Goal: Information Seeking & Learning: Learn about a topic

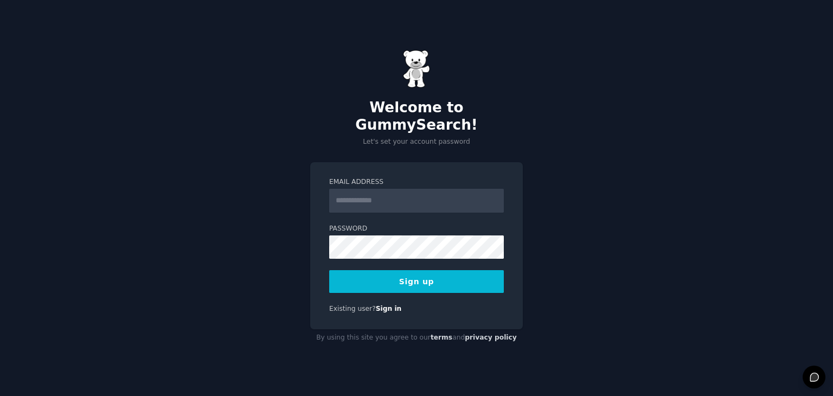
click at [416, 189] on input "Email Address" at bounding box center [416, 201] width 175 height 24
type input "**********"
click at [406, 260] on form "**********" at bounding box center [416, 235] width 175 height 116
click at [405, 270] on button "Sign up" at bounding box center [416, 281] width 175 height 23
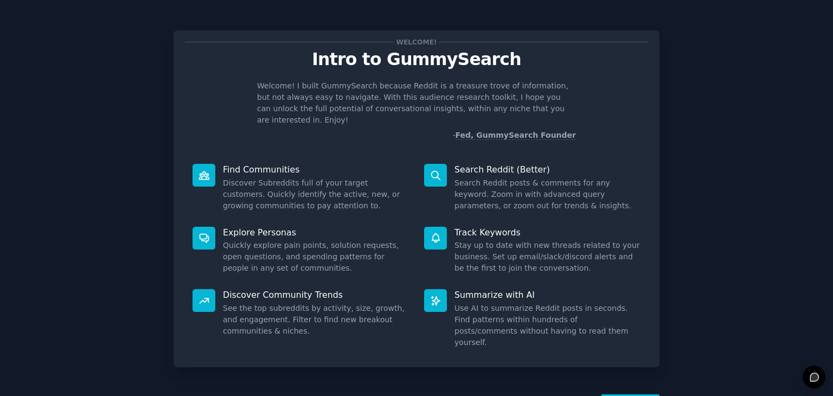
scroll to position [28, 0]
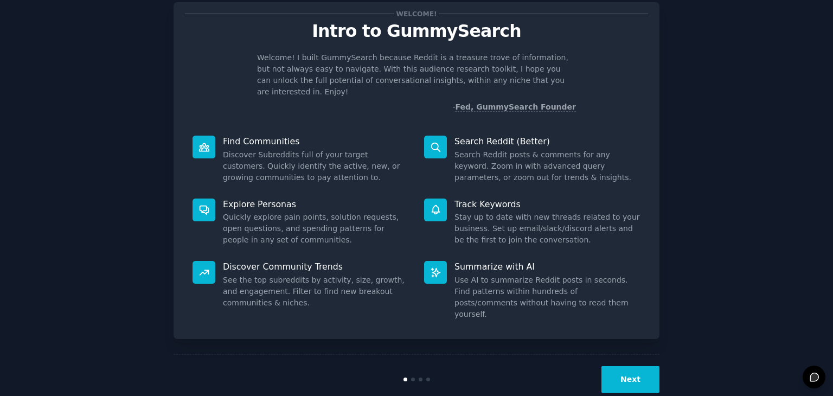
click at [644, 372] on div "Next" at bounding box center [416, 379] width 486 height 50
click at [646, 366] on button "Next" at bounding box center [630, 379] width 58 height 27
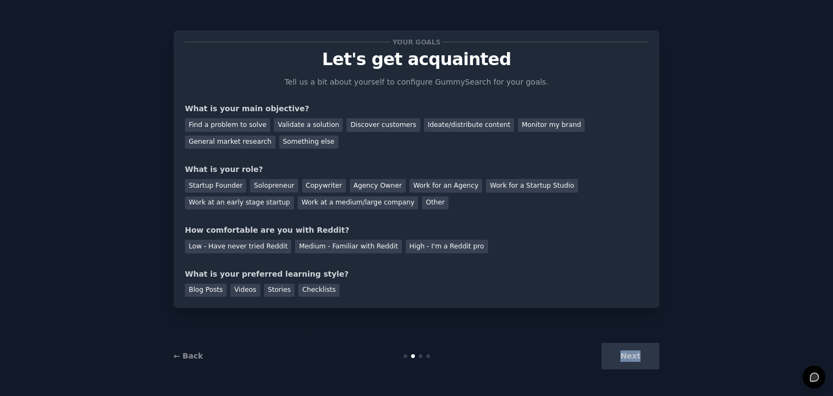
click at [646, 361] on div "Next" at bounding box center [578, 356] width 162 height 27
click at [643, 371] on div "← Back Next" at bounding box center [416, 356] width 486 height 50
click at [636, 361] on div "Next" at bounding box center [578, 356] width 162 height 27
click at [623, 350] on div "Next" at bounding box center [578, 356] width 162 height 27
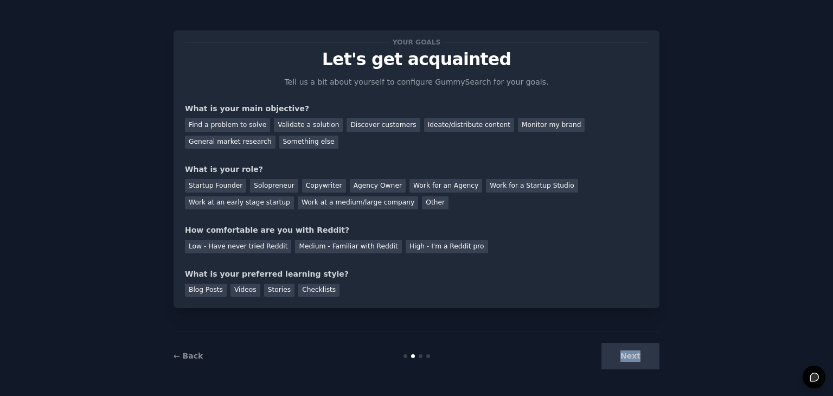
click at [623, 350] on div "Next" at bounding box center [578, 356] width 162 height 27
click at [575, 324] on div "Your goals Let's get acquainted Tell us a bit about yourself to configure Gummy…" at bounding box center [416, 197] width 486 height 365
click at [247, 124] on div "Find a problem to solve" at bounding box center [227, 125] width 85 height 14
click at [299, 205] on div "Work at a medium/large company" at bounding box center [358, 203] width 120 height 14
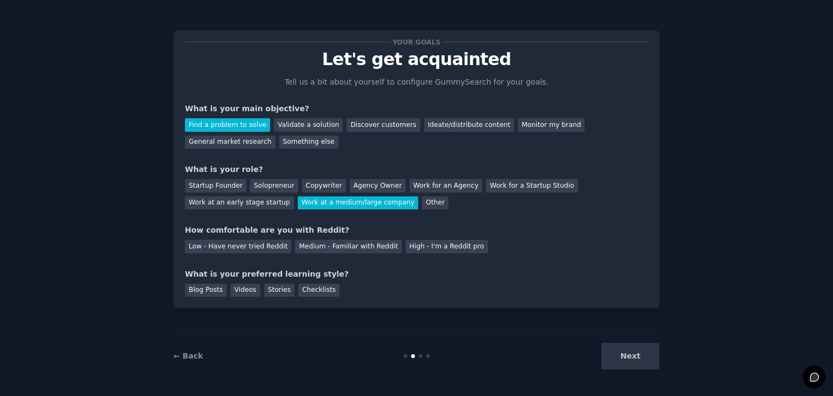
click at [618, 356] on div "Next" at bounding box center [578, 356] width 162 height 27
click at [628, 339] on div "← Back Next" at bounding box center [416, 356] width 486 height 50
click at [298, 244] on div "Medium - Familiar with Reddit" at bounding box center [348, 247] width 106 height 14
click at [298, 293] on div "Checklists" at bounding box center [318, 291] width 41 height 14
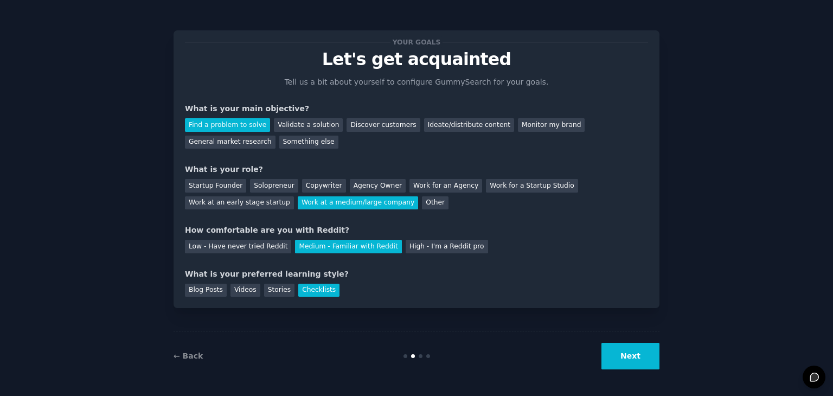
click at [588, 363] on div "Next" at bounding box center [578, 356] width 162 height 27
click at [643, 352] on button "Next" at bounding box center [630, 356] width 58 height 27
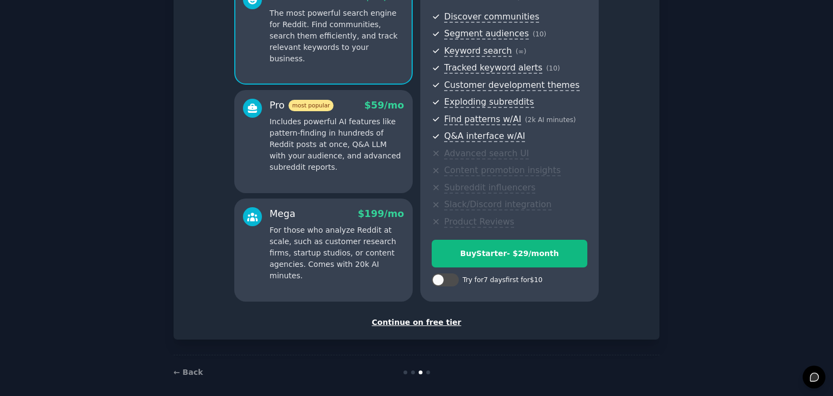
scroll to position [124, 0]
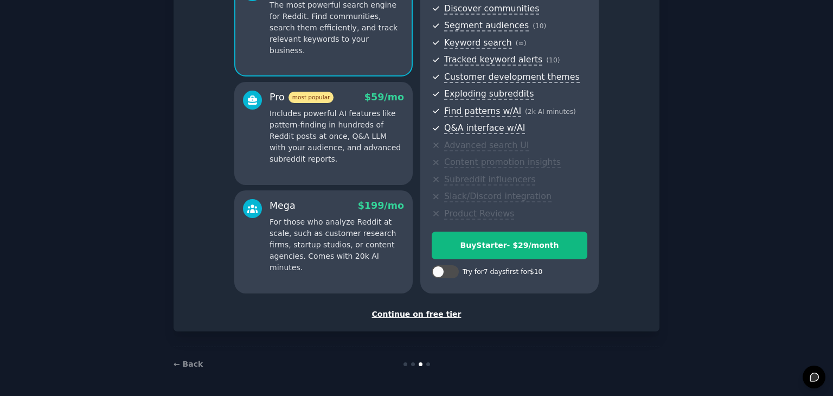
click at [427, 321] on div "Set up your account Choose your GummySearch flavor Enable 33% Annual Discount S…" at bounding box center [416, 119] width 486 height 424
click at [433, 307] on div "Set up your account Choose your GummySearch flavor Enable 33% Annual Discount S…" at bounding box center [416, 119] width 463 height 402
click at [434, 316] on div "Continue on free tier" at bounding box center [416, 313] width 463 height 11
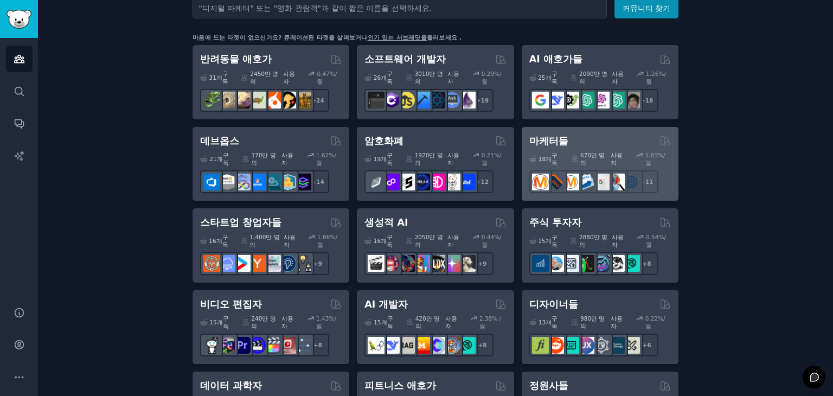
scroll to position [163, 0]
click at [548, 136] on font "마케터들" at bounding box center [548, 141] width 39 height 11
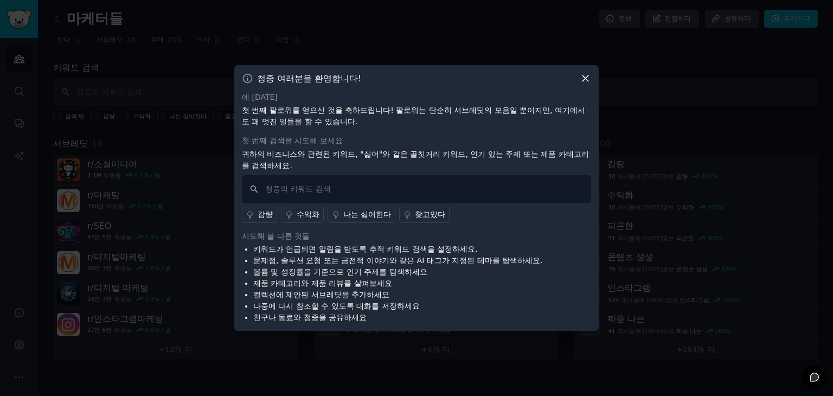
click at [582, 76] on icon at bounding box center [585, 78] width 11 height 11
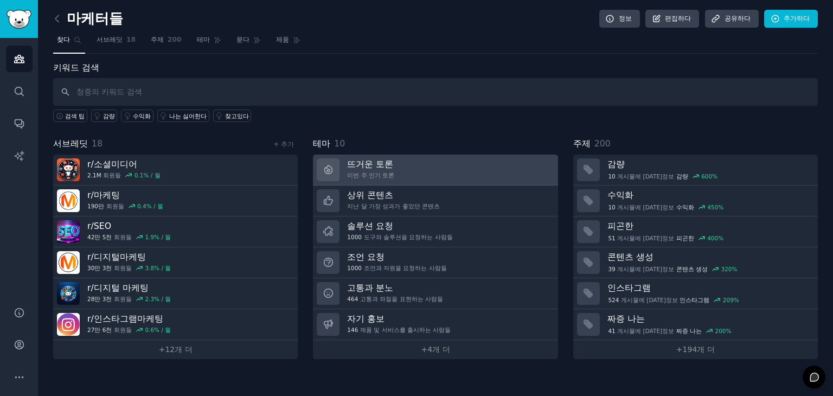
click at [526, 168] on link "뜨거운 토론 이번 주 인기 토론" at bounding box center [435, 170] width 244 height 31
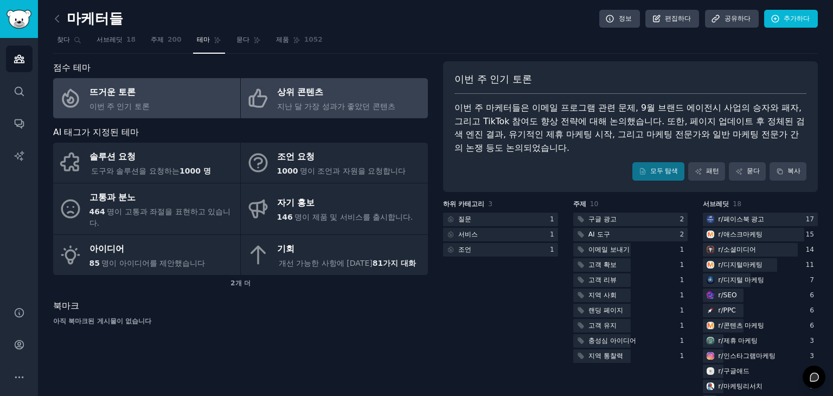
click at [304, 96] on font "상위 콘텐츠" at bounding box center [300, 92] width 46 height 10
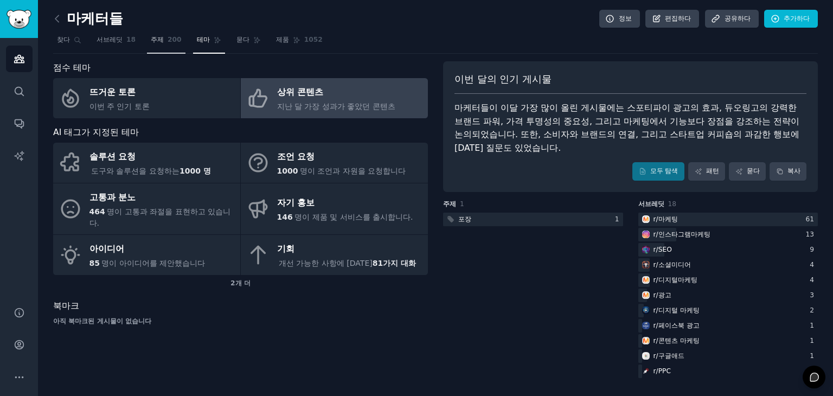
click at [165, 40] on link "주제 200" at bounding box center [166, 42] width 38 height 22
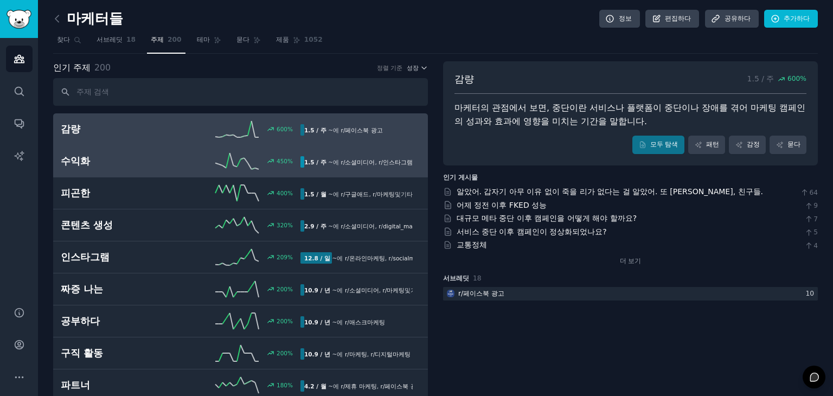
click at [164, 153] on div "수익화 450 % 1.5 / 주 ~에 r/ 소셜미디어 , r/ 인스타그램마케팅" at bounding box center [240, 161] width 359 height 16
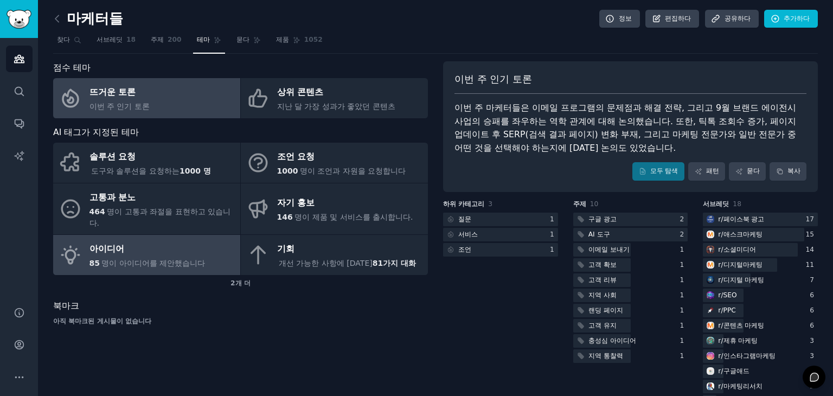
drag, startPoint x: 32, startPoint y: 1, endPoint x: 183, endPoint y: 247, distance: 289.3
click at [183, 247] on div "아이디어" at bounding box center [147, 249] width 116 height 17
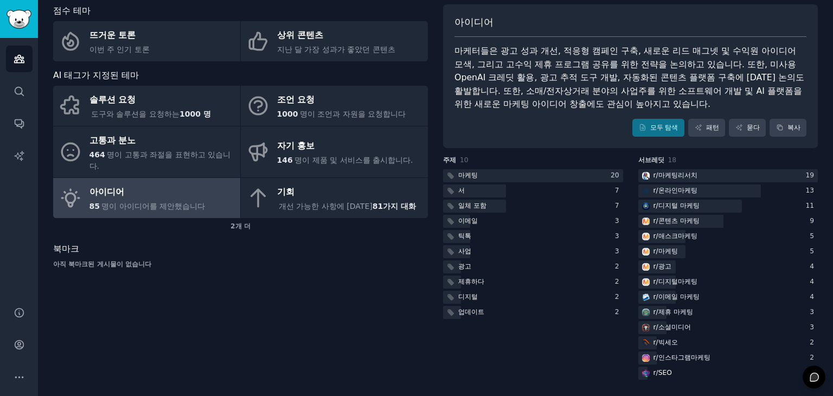
scroll to position [3, 0]
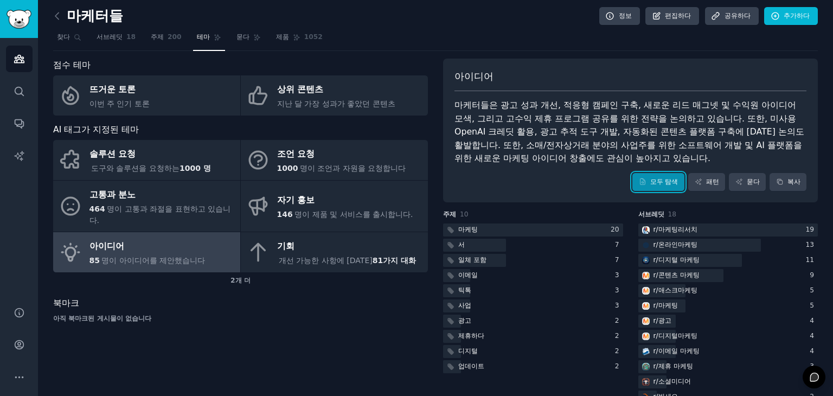
click at [657, 178] on font "모두 탐색" at bounding box center [664, 182] width 28 height 8
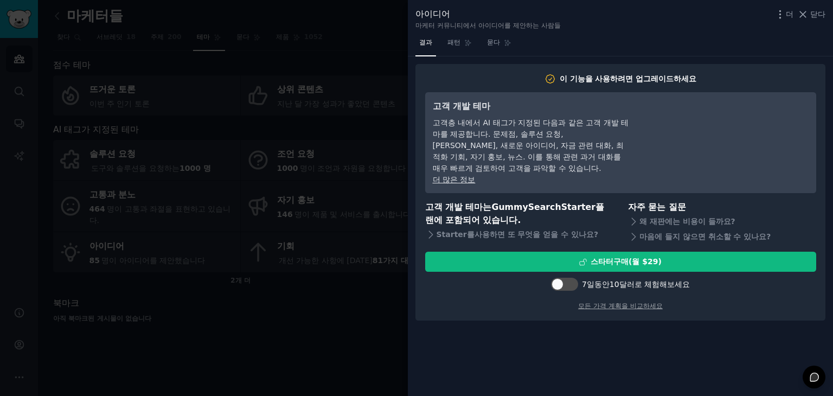
click at [346, 33] on div at bounding box center [416, 198] width 833 height 396
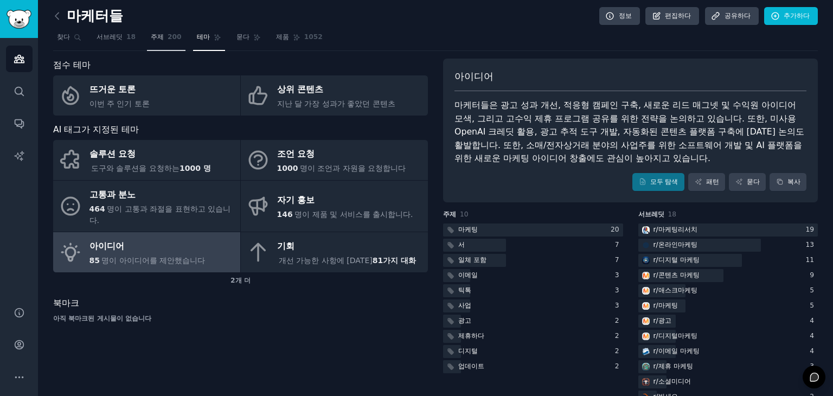
click at [151, 33] on font "주제" at bounding box center [157, 37] width 13 height 8
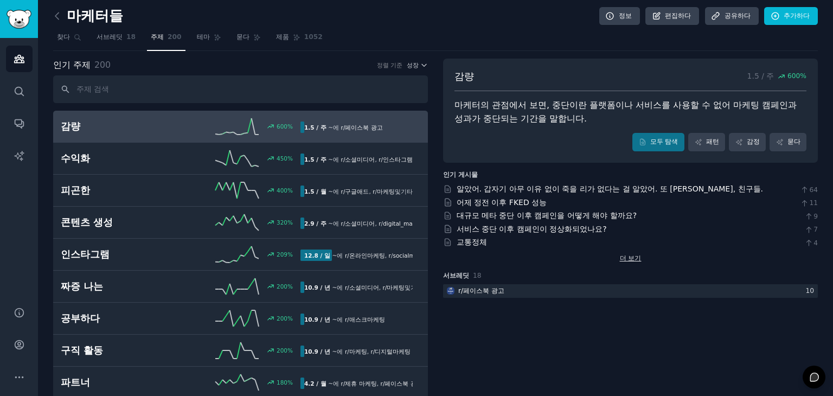
click at [628, 259] on font "더 보기" at bounding box center [631, 258] width 22 height 8
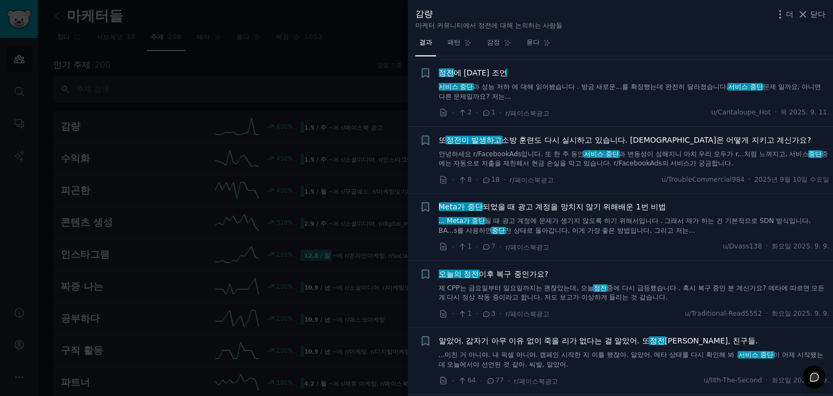
scroll to position [1897, 0]
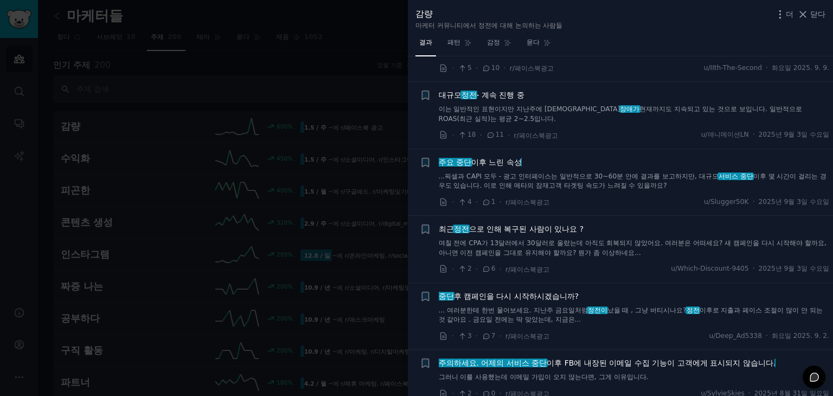
click at [361, 3] on div at bounding box center [416, 198] width 833 height 396
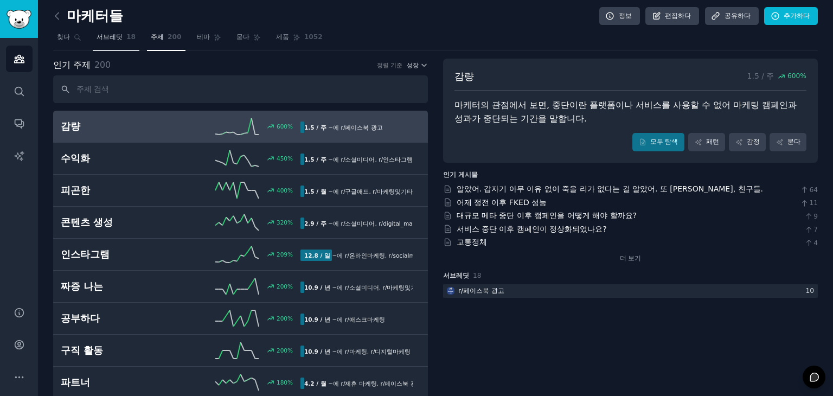
click at [100, 36] on font "서브레딧" at bounding box center [109, 37] width 26 height 8
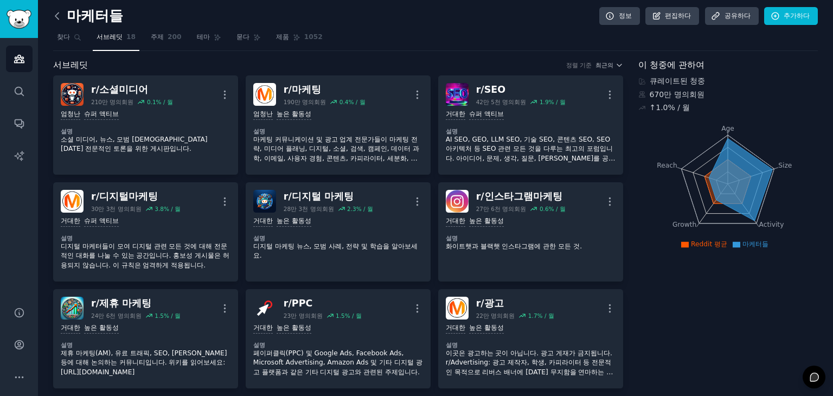
click at [56, 16] on icon at bounding box center [57, 15] width 11 height 11
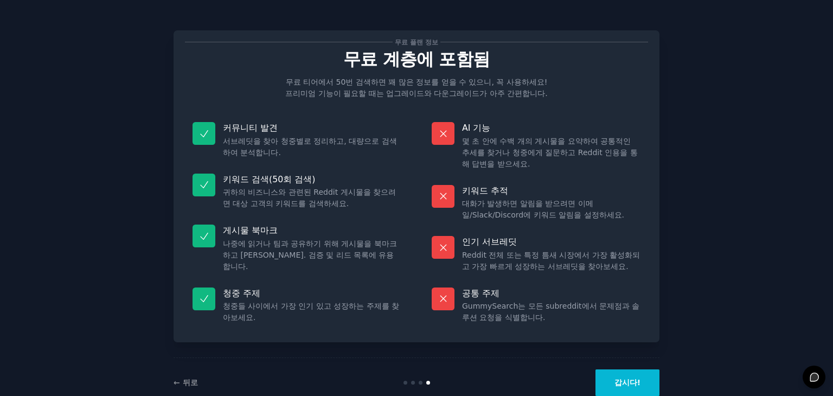
click at [84, 94] on div "무료 플랜 정보 무료 계층에 포함됨 무료 티어에서 50번 검색하면 꽤 많은 정보를 얻을 수 있으니, 꼭 사용하세요! 프리미엄 기능이 필요할 때…" at bounding box center [416, 211] width 802 height 392
click at [635, 376] on button "갑시다!" at bounding box center [627, 382] width 64 height 27
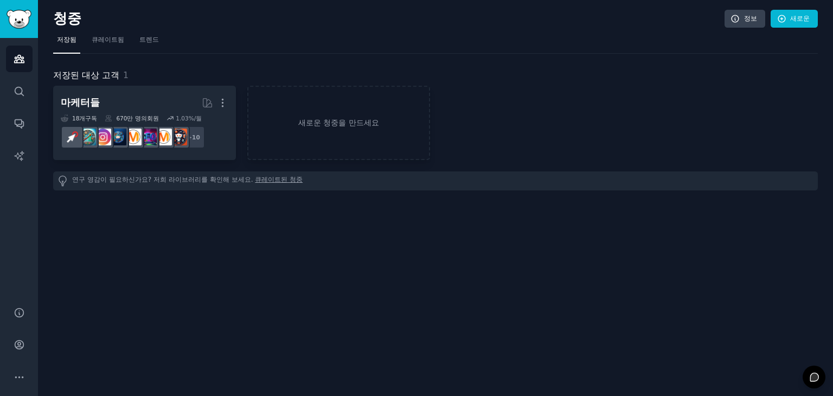
click at [77, 42] on link "저장됨" at bounding box center [66, 42] width 27 height 22
click at [24, 59] on icon "사이드바" at bounding box center [19, 58] width 11 height 11
click at [70, 18] on font "청중" at bounding box center [67, 18] width 28 height 16
click at [98, 49] on link "큐레이트됨" at bounding box center [108, 42] width 40 height 22
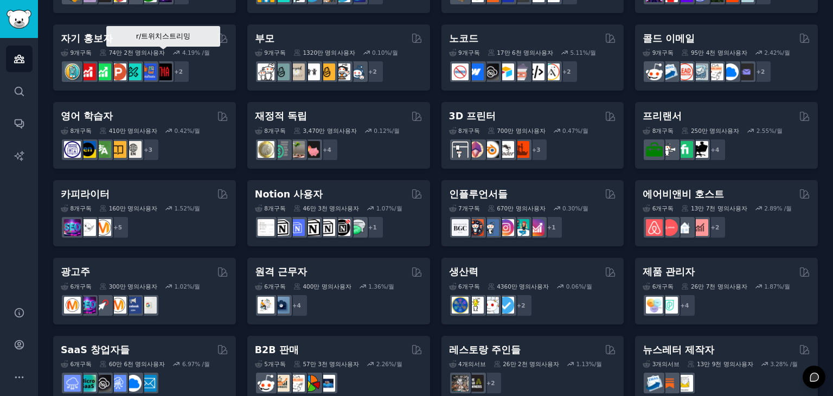
scroll to position [471, 0]
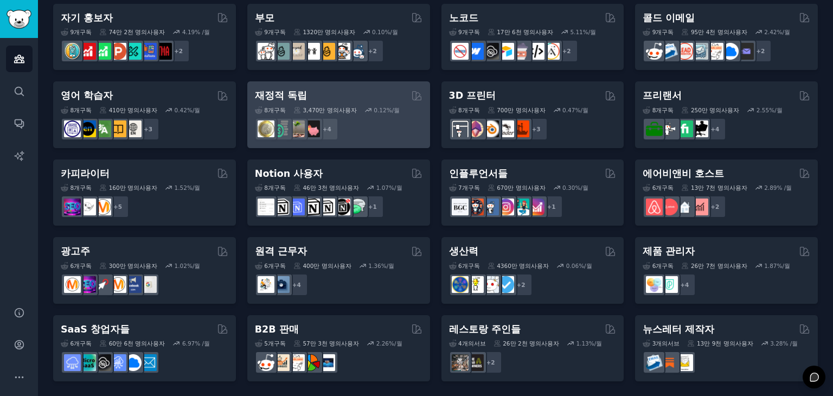
click at [275, 94] on font "재정적 독립" at bounding box center [281, 95] width 52 height 11
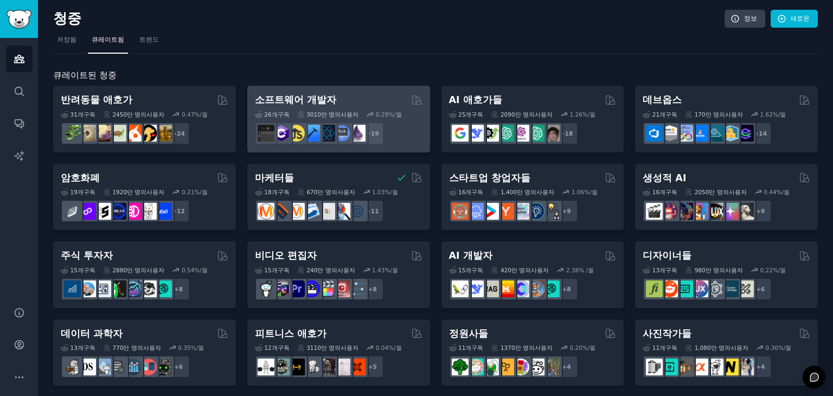
click at [399, 102] on div "소프트웨어 개발자" at bounding box center [339, 100] width 168 height 14
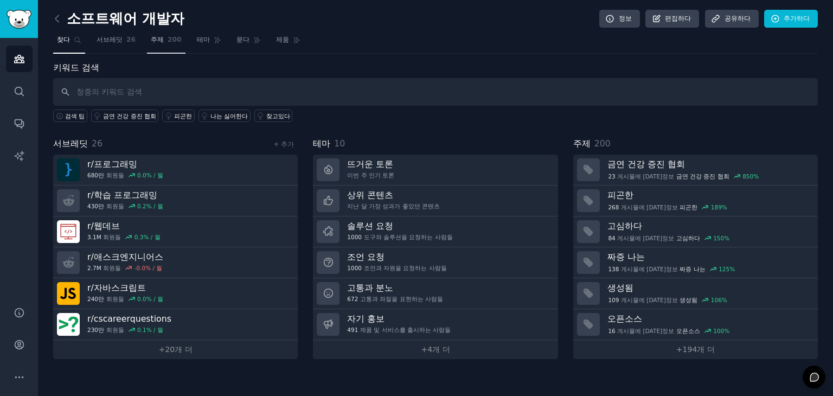
click at [152, 47] on link "주제 200" at bounding box center [166, 42] width 38 height 22
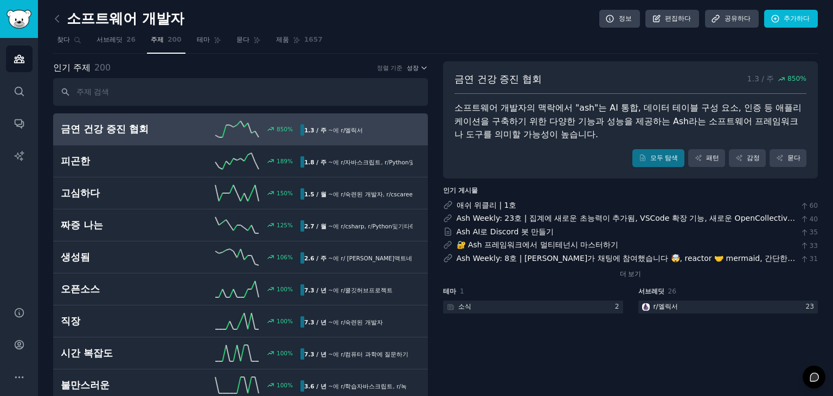
drag, startPoint x: 625, startPoint y: 213, endPoint x: 590, endPoint y: -47, distance: 262.0
click at [15, 92] on icon "사이드바" at bounding box center [19, 91] width 9 height 9
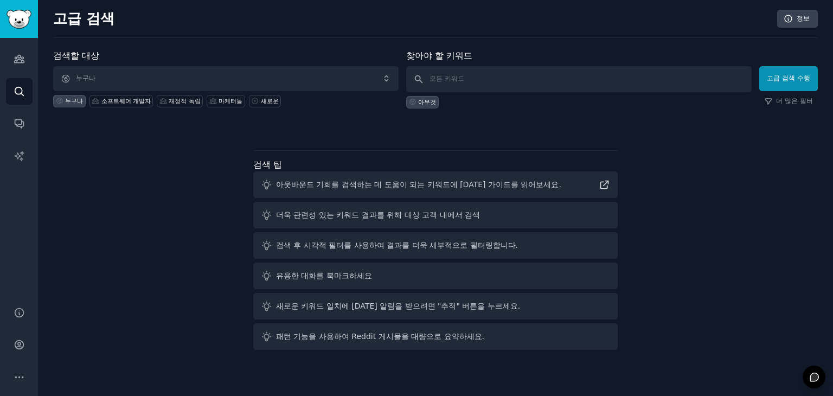
click at [495, 92] on div "아무것" at bounding box center [578, 100] width 345 height 16
click at [494, 83] on input "text" at bounding box center [578, 79] width 345 height 26
type input "d"
type input "아이디어"
click button "고급 검색 수행" at bounding box center [788, 78] width 59 height 25
